Goal: Navigation & Orientation: Find specific page/section

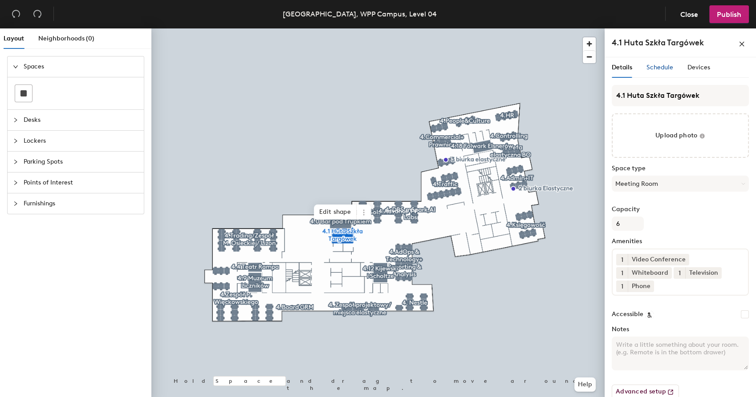
click at [663, 69] on span "Schedule" at bounding box center [659, 68] width 27 height 8
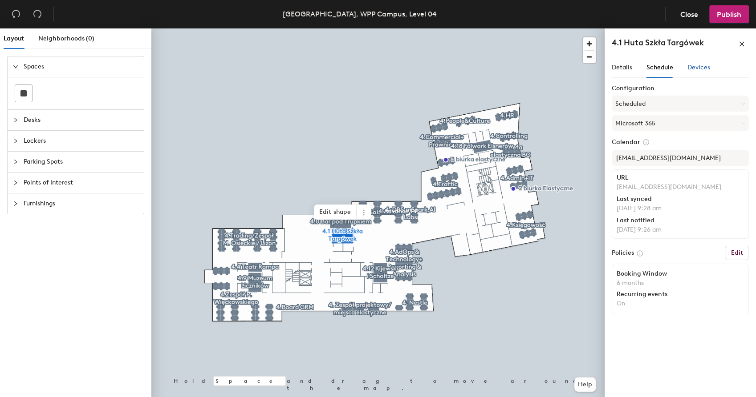
click at [696, 64] on span "Devices" at bounding box center [698, 68] width 23 height 8
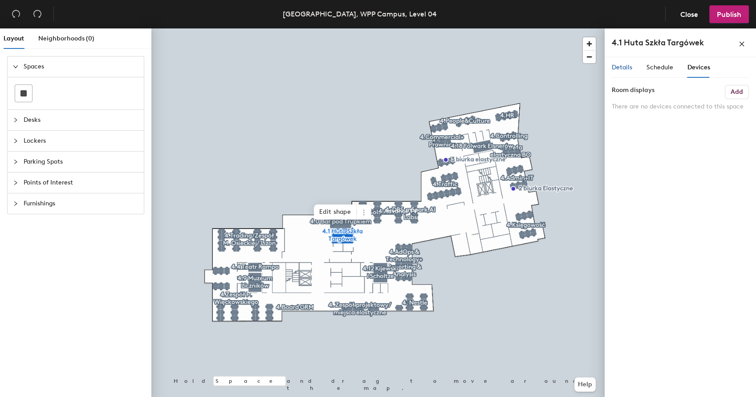
click at [629, 71] on span "Details" at bounding box center [622, 68] width 20 height 8
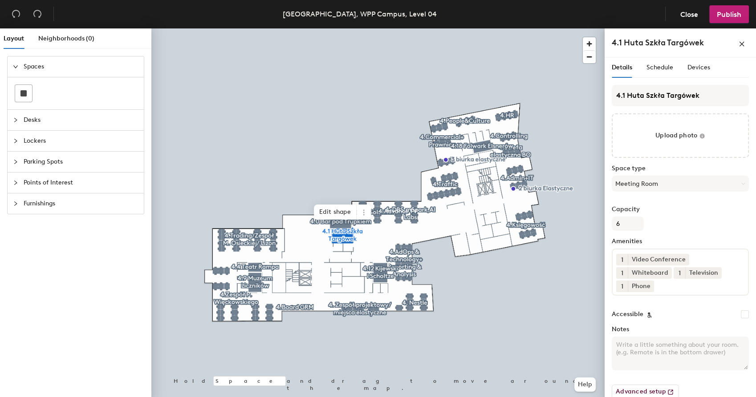
scroll to position [12, 0]
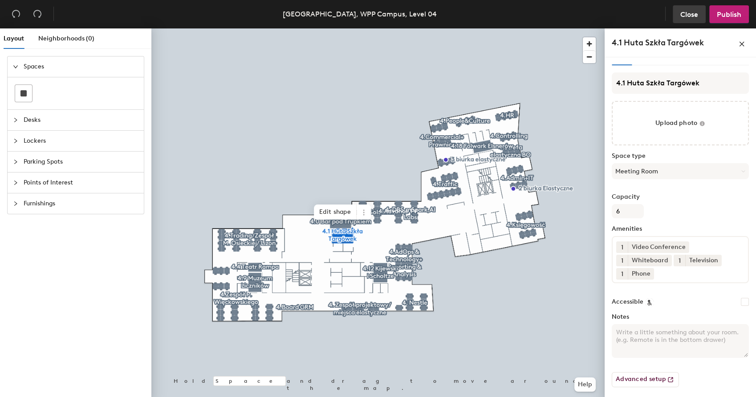
click at [685, 11] on span "Close" at bounding box center [689, 14] width 18 height 8
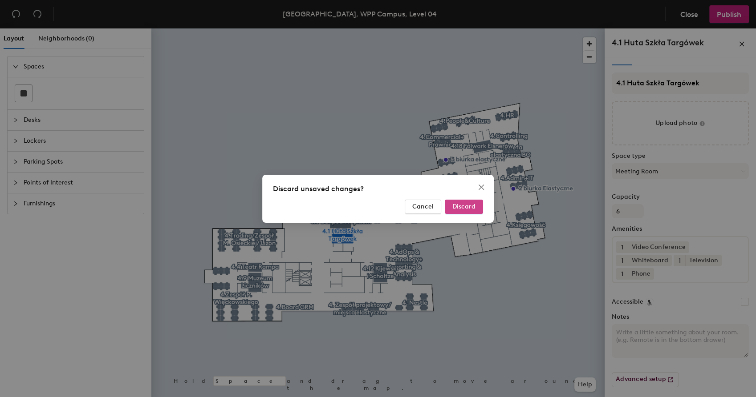
click at [459, 207] on span "Discard" at bounding box center [463, 207] width 23 height 8
